Goal: Transaction & Acquisition: Purchase product/service

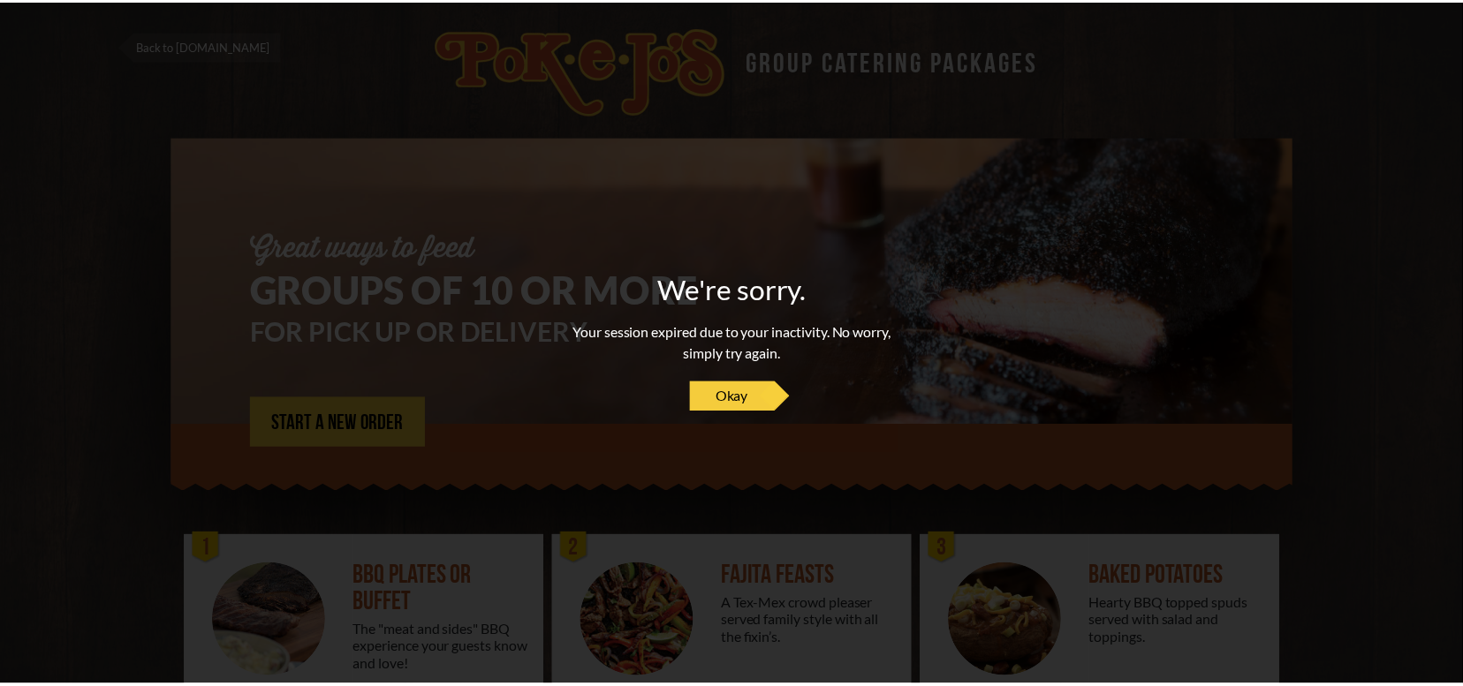
scroll to position [244, 0]
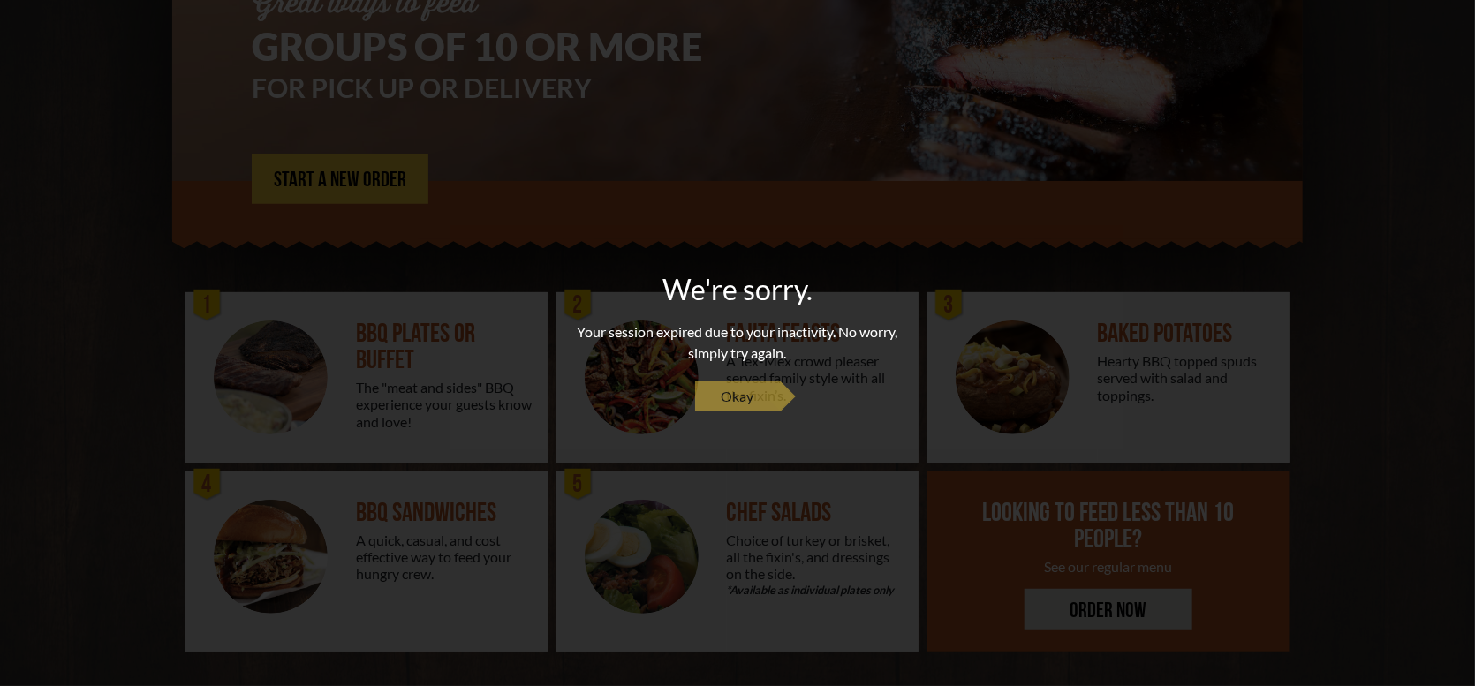
click at [733, 390] on span "Okay" at bounding box center [738, 396] width 33 height 21
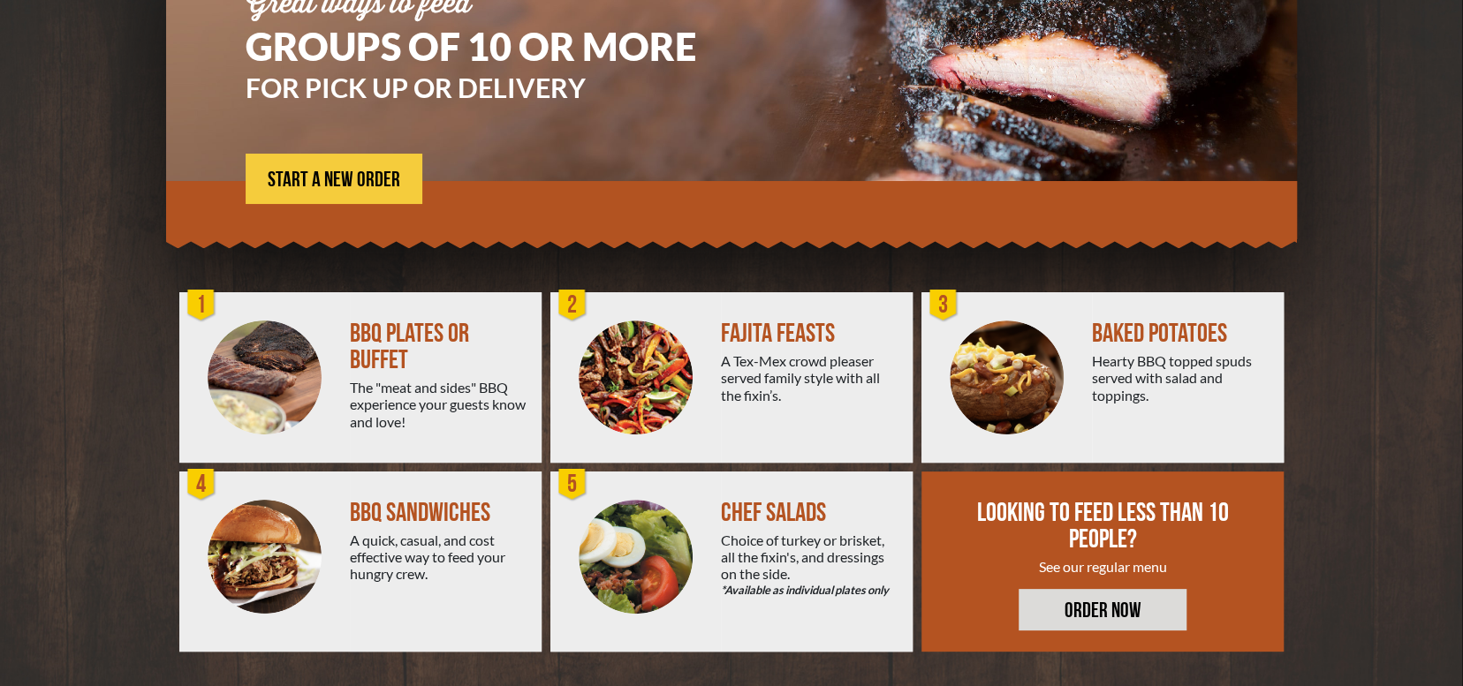
click at [754, 371] on div "A Tex-Mex crowd pleaser served family style with all the fixin’s." at bounding box center [810, 377] width 178 height 51
click at [739, 398] on div "A Tex-Mex crowd pleaser served family style with all the fixin’s." at bounding box center [810, 377] width 178 height 51
click at [639, 361] on img at bounding box center [636, 378] width 114 height 114
click at [335, 201] on link "START A NEW ORDER" at bounding box center [334, 179] width 177 height 50
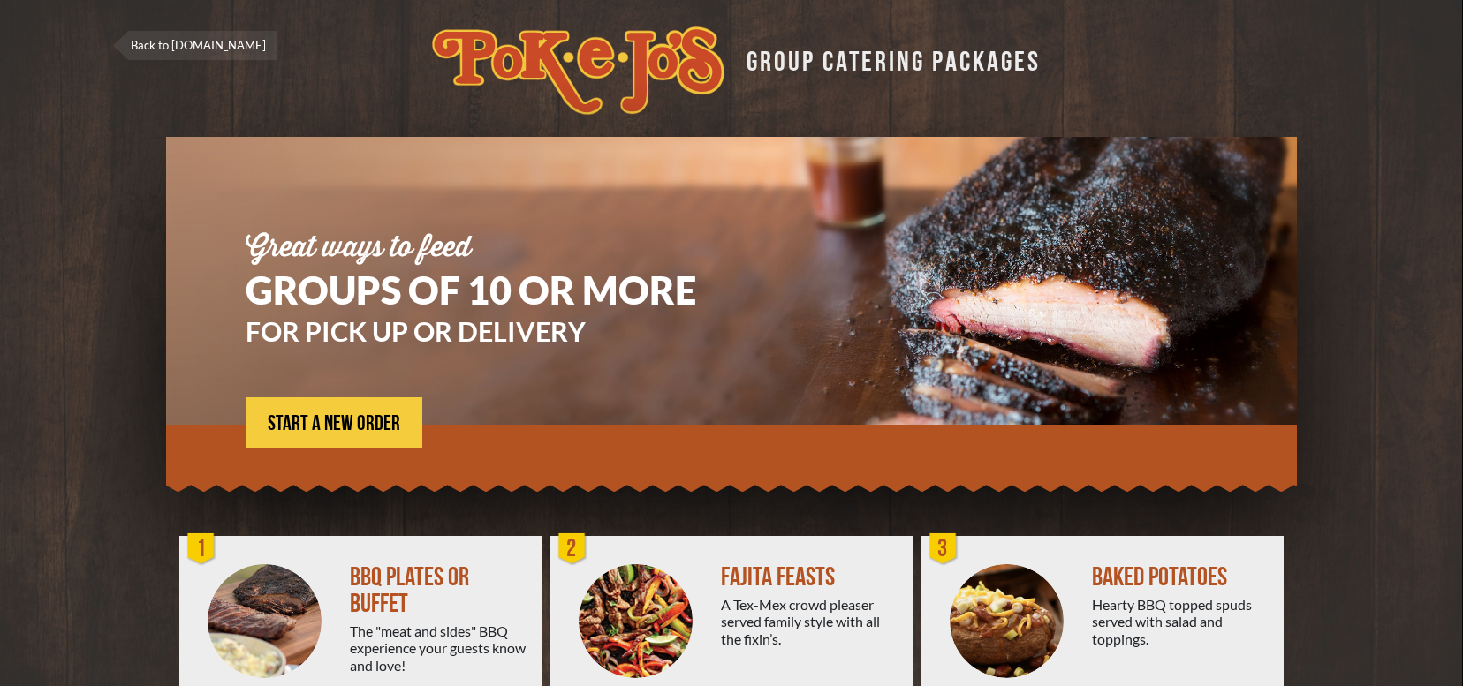
scroll to position [244, 0]
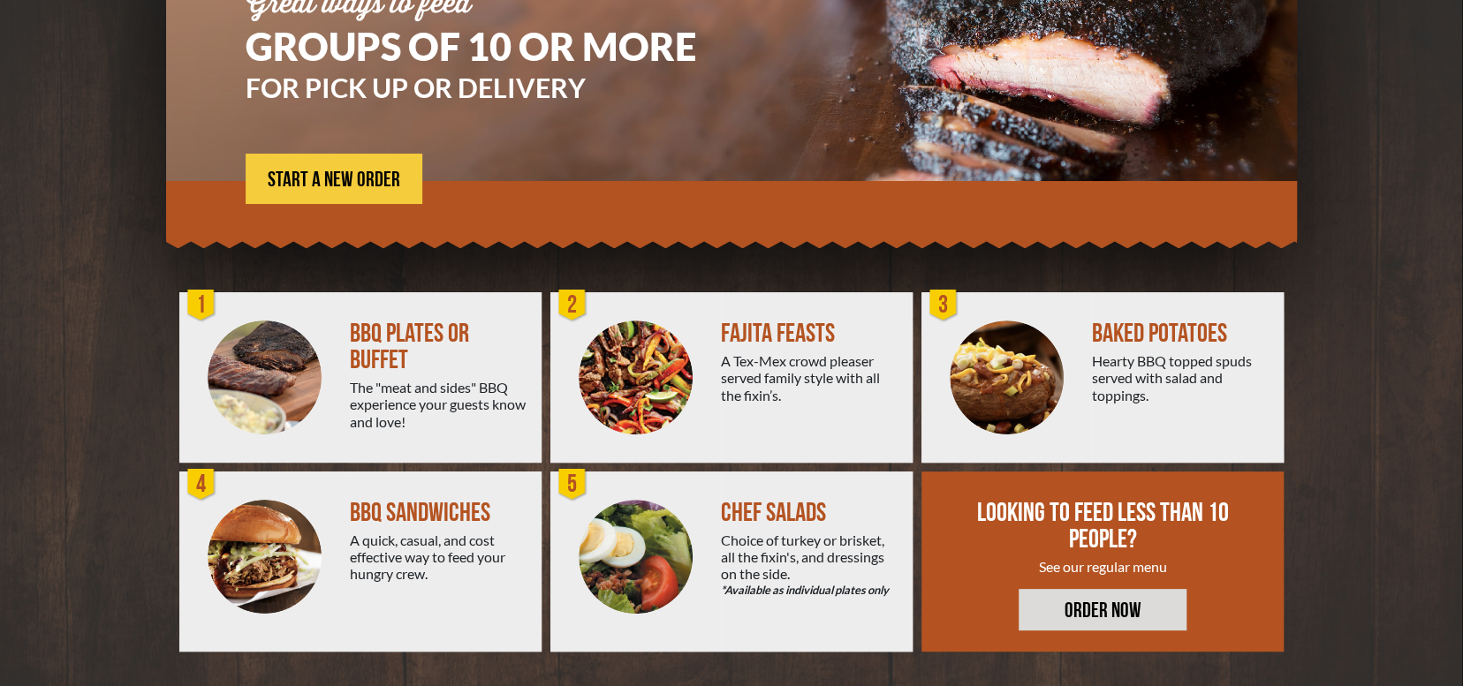
click at [784, 375] on div "A Tex-Mex crowd pleaser served family style with all the fixin’s." at bounding box center [810, 377] width 178 height 51
click at [330, 177] on span "START A NEW ORDER" at bounding box center [334, 180] width 133 height 21
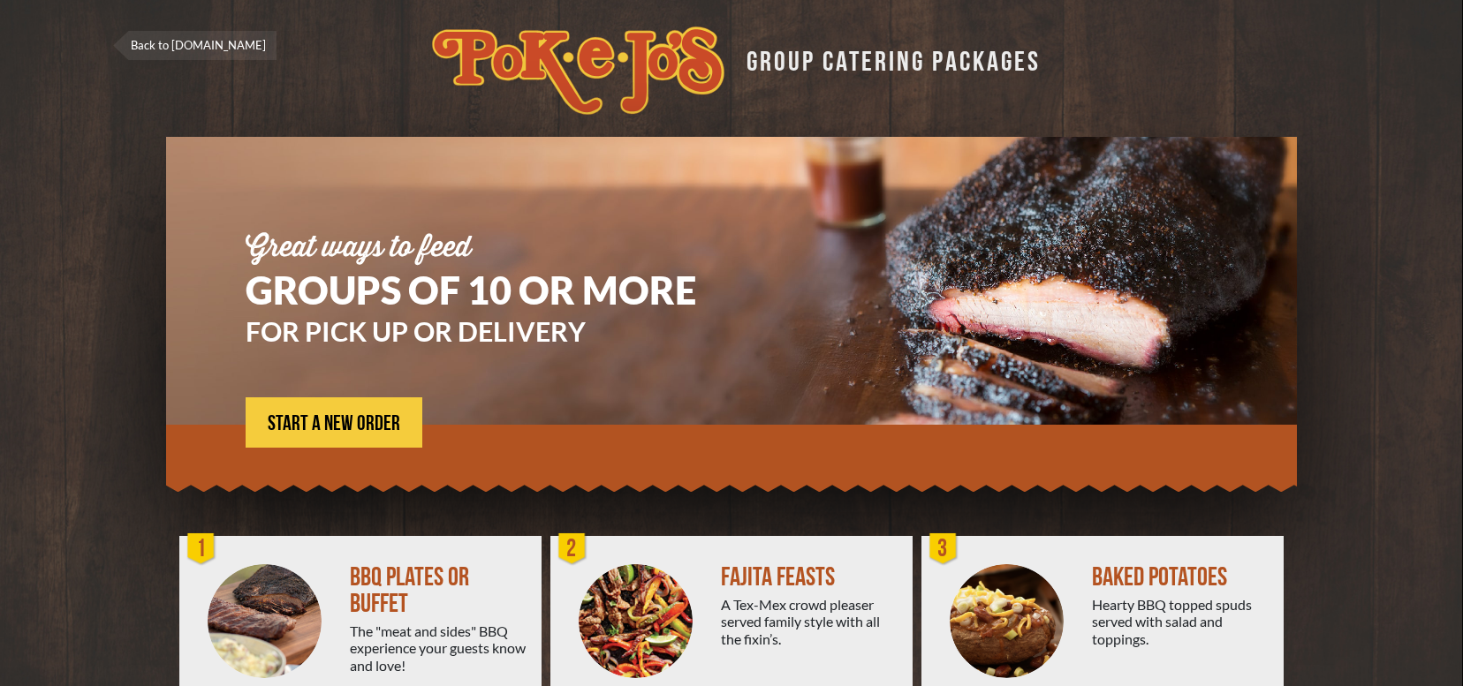
scroll to position [244, 0]
